Goal: Transaction & Acquisition: Purchase product/service

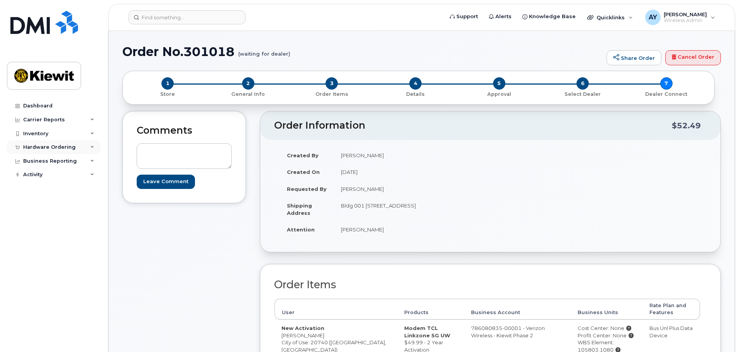
click at [41, 142] on div "Hardware Ordering" at bounding box center [53, 147] width 93 height 14
click at [47, 173] on link "Orders" at bounding box center [60, 176] width 80 height 15
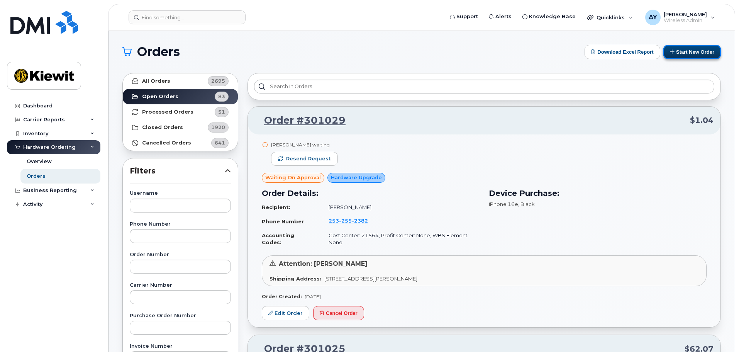
click at [699, 54] on button "Start New Order" at bounding box center [692, 52] width 58 height 14
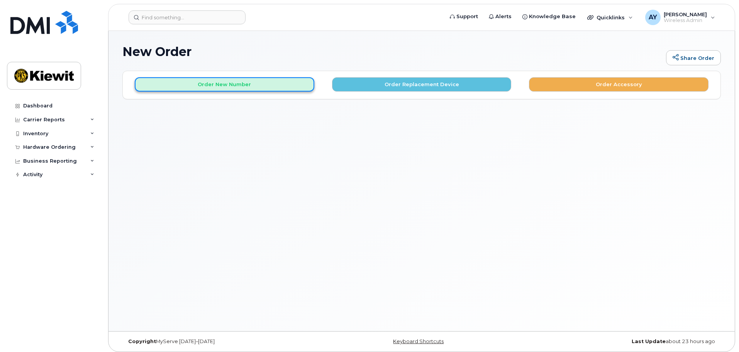
click at [242, 81] on button "Order New Number" at bounding box center [224, 84] width 179 height 14
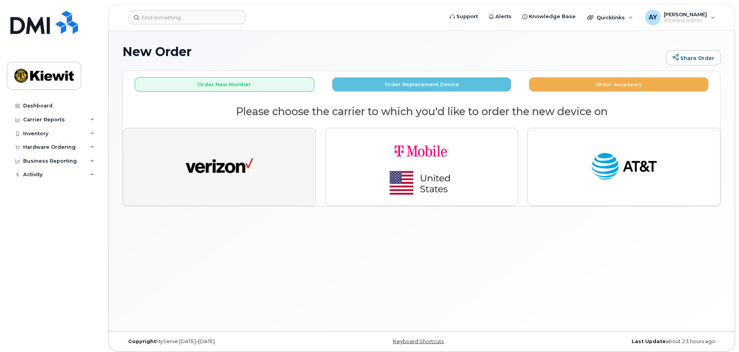
click at [229, 173] on img "button" at bounding box center [220, 166] width 68 height 35
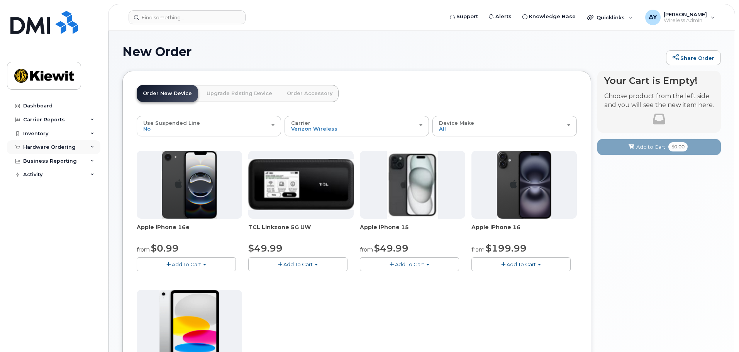
click at [52, 149] on div "Hardware Ordering" at bounding box center [49, 147] width 52 height 6
click at [46, 174] on link "Orders" at bounding box center [60, 176] width 80 height 15
